Goal: Task Accomplishment & Management: Manage account settings

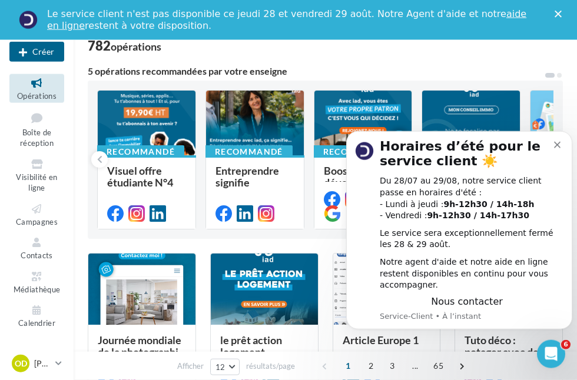
scroll to position [86, 0]
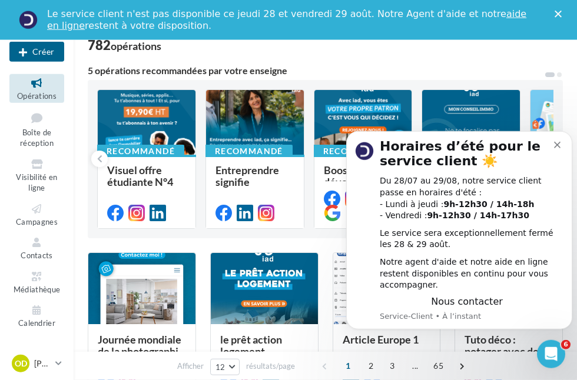
click at [557, 148] on icon "Dismiss notification" at bounding box center [557, 144] width 6 height 6
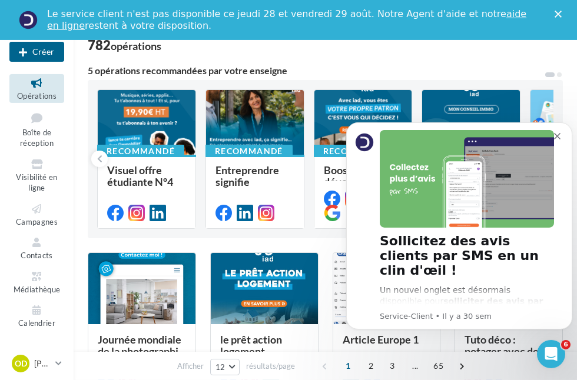
click at [553, 138] on img "Message content" at bounding box center [467, 178] width 174 height 98
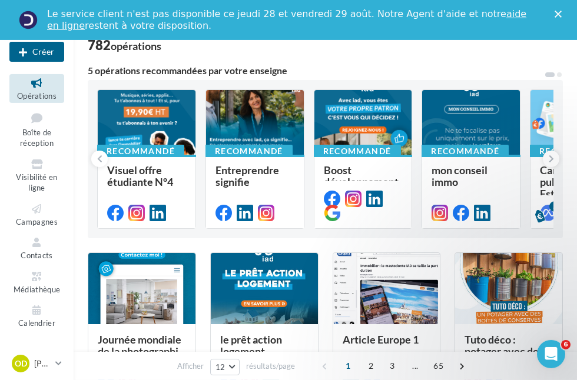
scroll to position [0, 0]
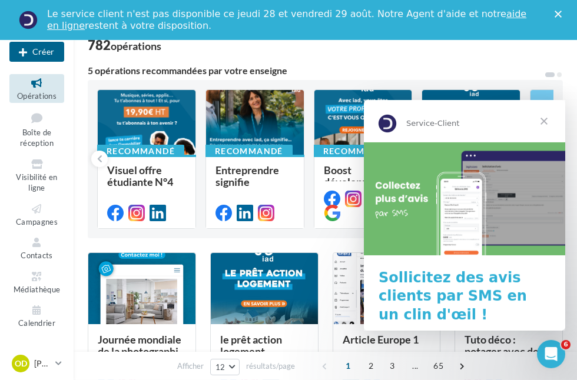
click at [548, 131] on span "Fermer" at bounding box center [544, 120] width 42 height 42
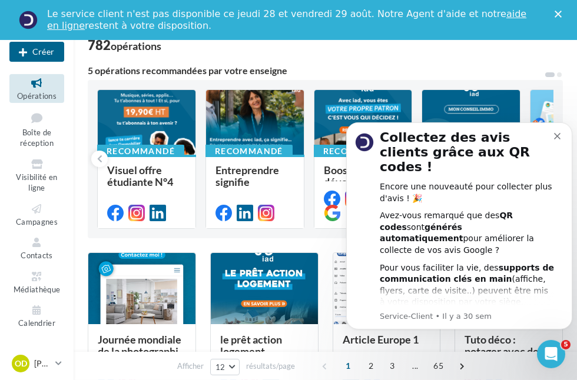
click at [557, 132] on icon "Dismiss notification" at bounding box center [557, 135] width 6 height 6
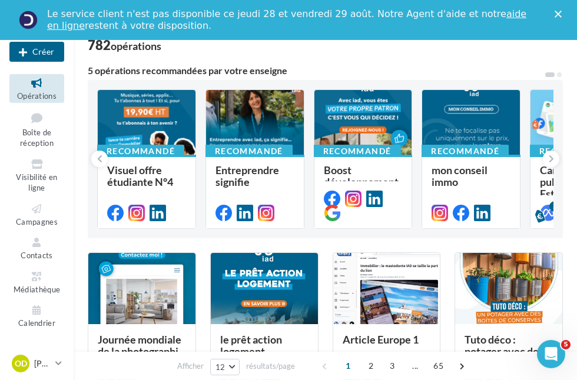
click at [560, 11] on icon "Fermer" at bounding box center [557, 14] width 7 height 7
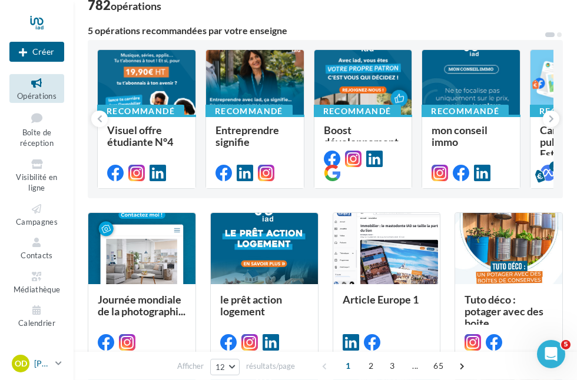
click at [28, 373] on div "OD" at bounding box center [21, 364] width 18 height 18
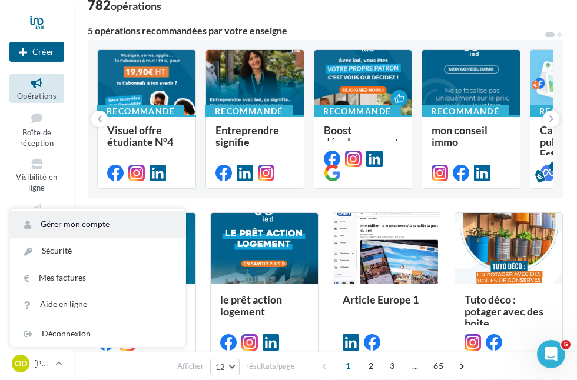
click at [105, 238] on link "Gérer mon compte" at bounding box center [97, 224] width 175 height 26
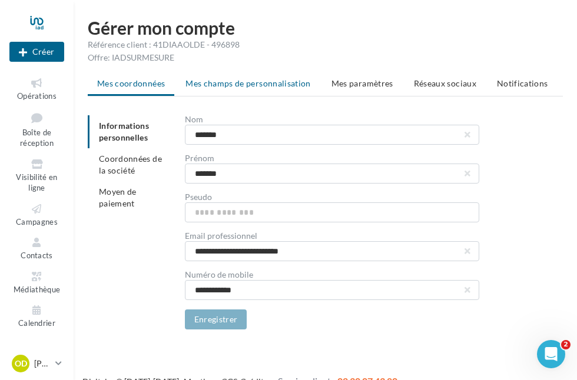
click at [273, 91] on li "Mes champs de personnalisation" at bounding box center [248, 83] width 144 height 21
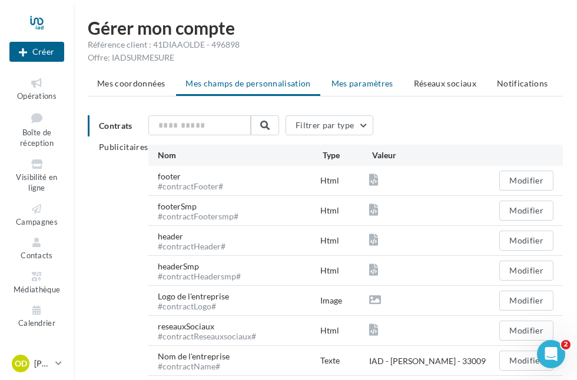
click at [374, 89] on li "Mes paramètres" at bounding box center [362, 83] width 81 height 21
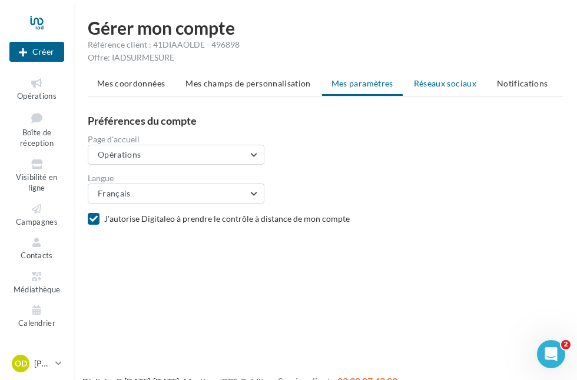
click at [450, 91] on li "Réseaux sociaux" at bounding box center [444, 83] width 81 height 21
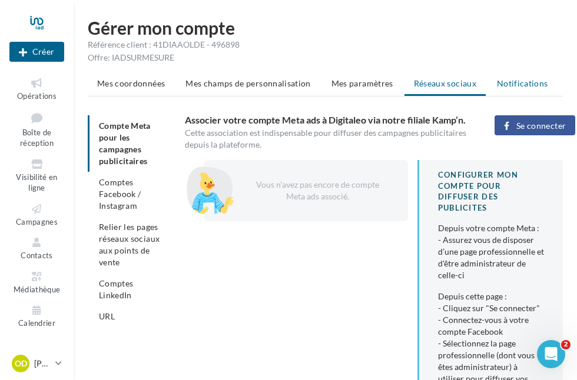
click at [533, 88] on span "Notifications" at bounding box center [522, 83] width 51 height 10
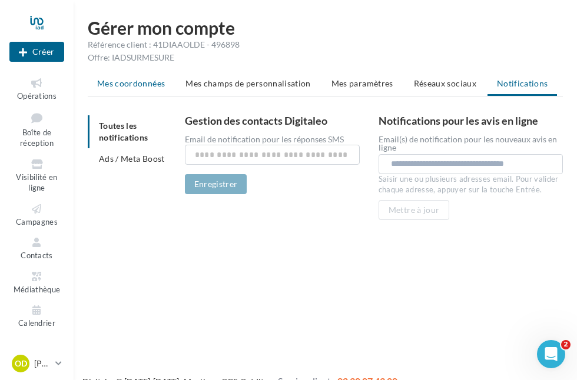
click at [127, 88] on span "Mes coordonnées" at bounding box center [131, 83] width 68 height 10
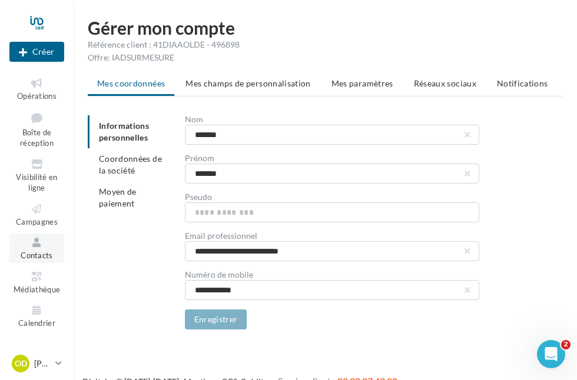
click at [42, 251] on span "Contacts" at bounding box center [37, 255] width 32 height 9
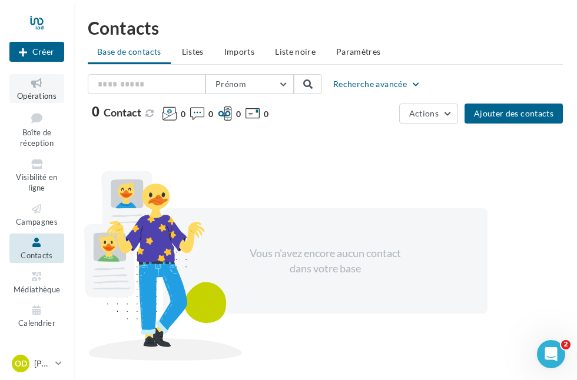
click at [40, 87] on icon at bounding box center [37, 84] width 48 height 14
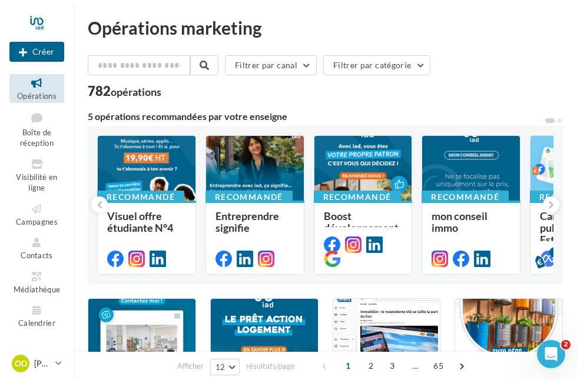
click at [29, 17] on div at bounding box center [36, 22] width 55 height 29
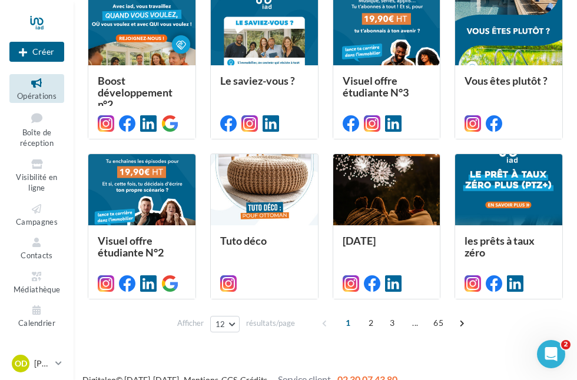
scroll to position [447, 0]
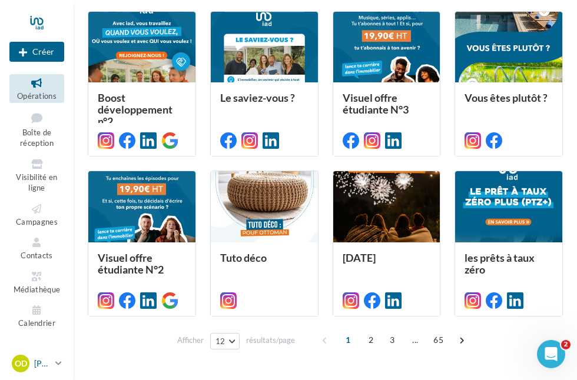
click at [55, 375] on link "[PERSON_NAME] [PERSON_NAME][EMAIL_ADDRESS][DOMAIN_NAME]" at bounding box center [36, 364] width 55 height 22
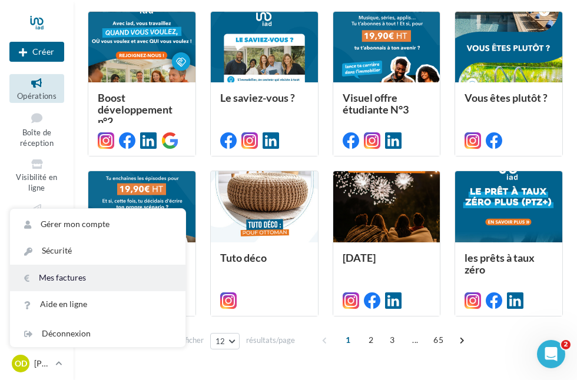
click at [82, 291] on link "Mes factures" at bounding box center [97, 278] width 175 height 26
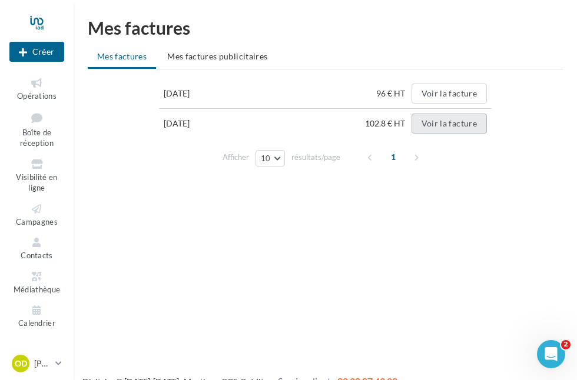
click at [447, 129] on button "Voir la facture" at bounding box center [448, 124] width 75 height 20
